Goal: Transaction & Acquisition: Purchase product/service

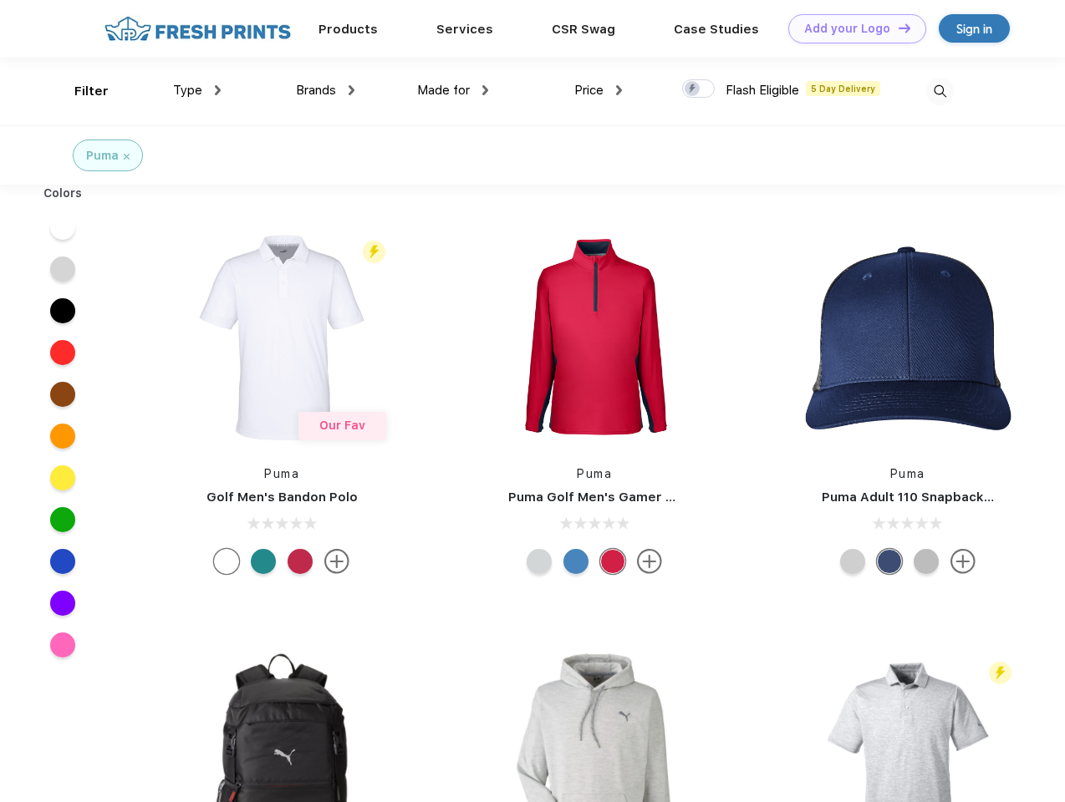
click at [851, 28] on link "Add your Logo Design Tool" at bounding box center [857, 28] width 138 height 29
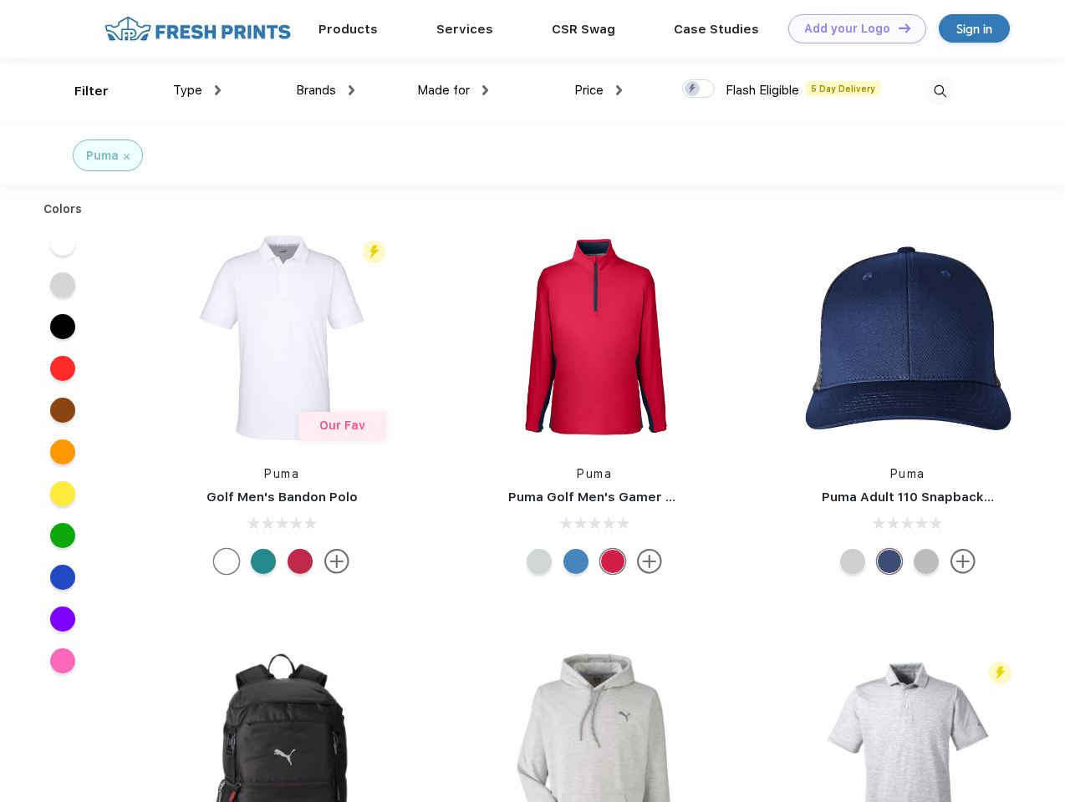
click at [0, 0] on div "Design Tool" at bounding box center [0, 0] width 0 height 0
click at [897, 28] on link "Add your Logo Design Tool" at bounding box center [857, 28] width 138 height 29
click at [80, 91] on div "Filter" at bounding box center [91, 91] width 34 height 19
click at [197, 90] on span "Type" at bounding box center [187, 90] width 29 height 15
click at [325, 90] on span "Brands" at bounding box center [316, 90] width 40 height 15
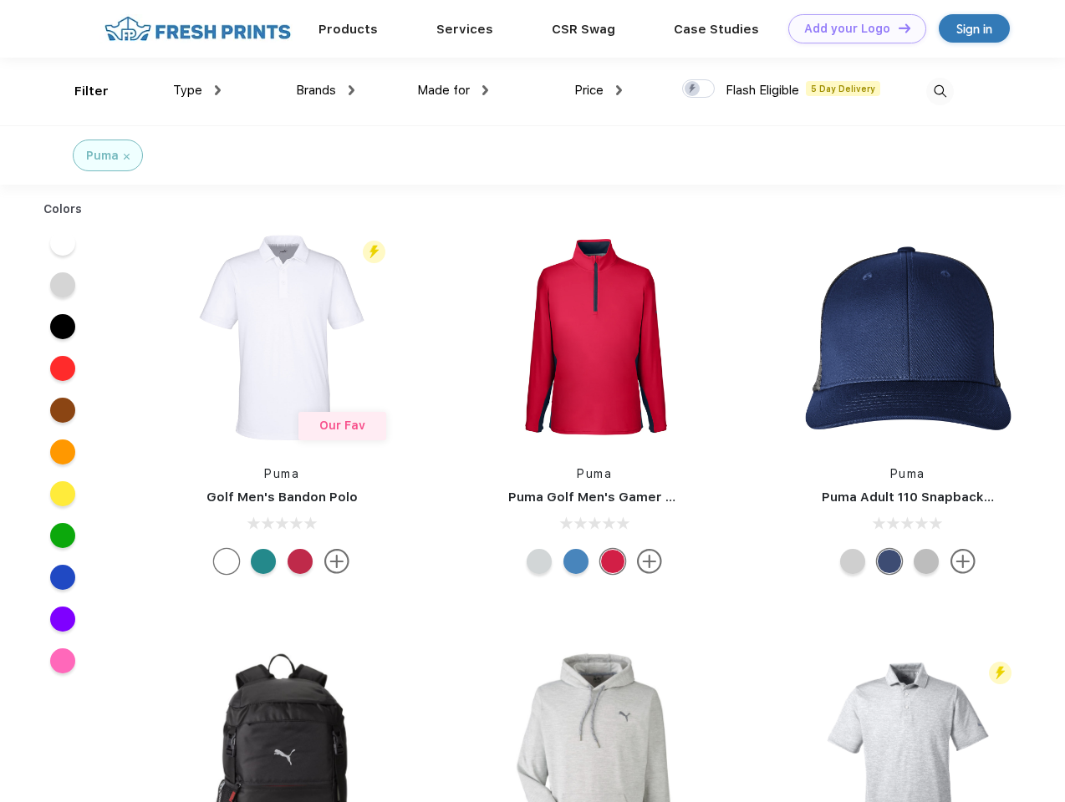
click at [453, 90] on span "Made for" at bounding box center [443, 90] width 53 height 15
click at [599, 90] on span "Price" at bounding box center [588, 90] width 29 height 15
click at [699, 89] on div at bounding box center [698, 88] width 33 height 18
click at [693, 89] on input "checkbox" at bounding box center [687, 84] width 11 height 11
click at [940, 91] on img at bounding box center [940, 92] width 28 height 28
